Goal: Task Accomplishment & Management: Complete application form

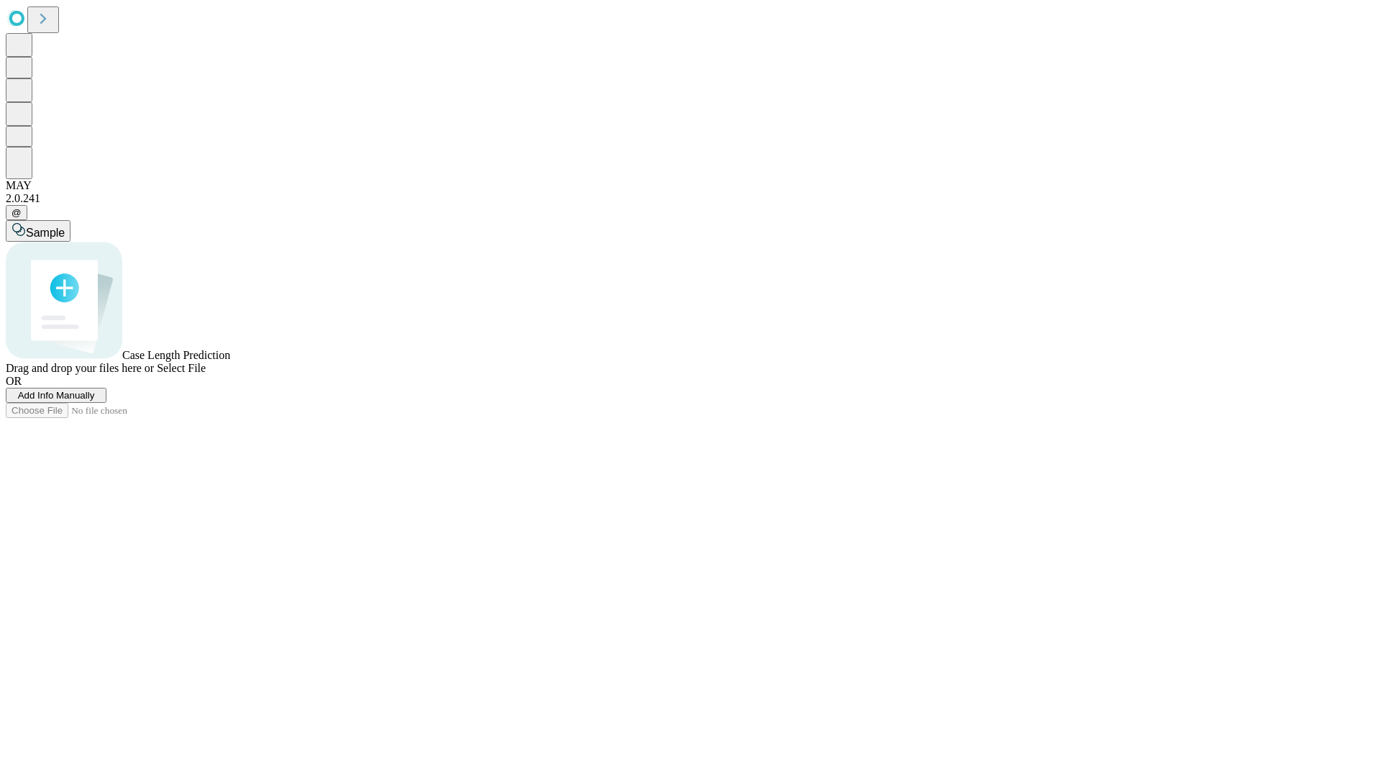
click at [95, 401] on span "Add Info Manually" at bounding box center [56, 395] width 77 height 11
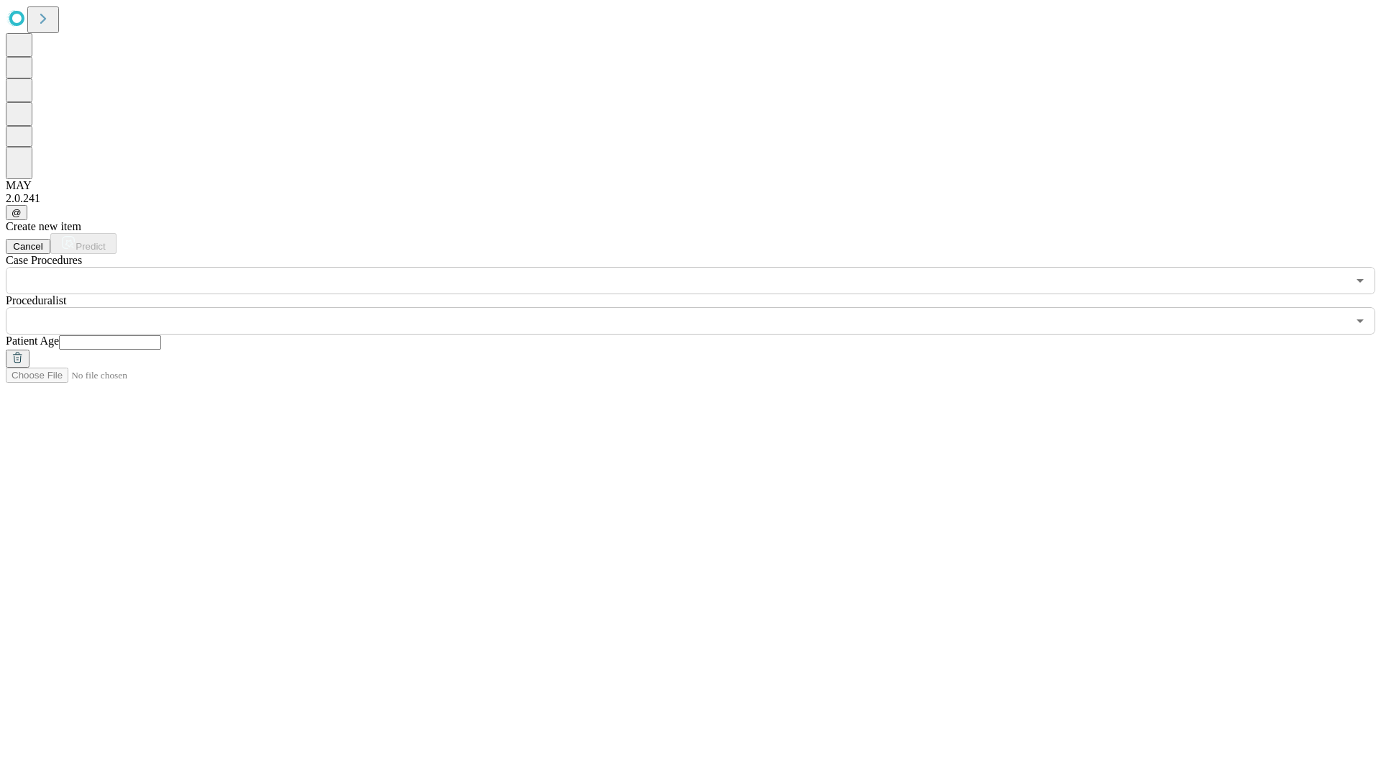
click at [161, 335] on input "text" at bounding box center [110, 342] width 102 height 14
type input "**"
click at [700, 307] on input "text" at bounding box center [676, 320] width 1341 height 27
